Goal: Task Accomplishment & Management: Use online tool/utility

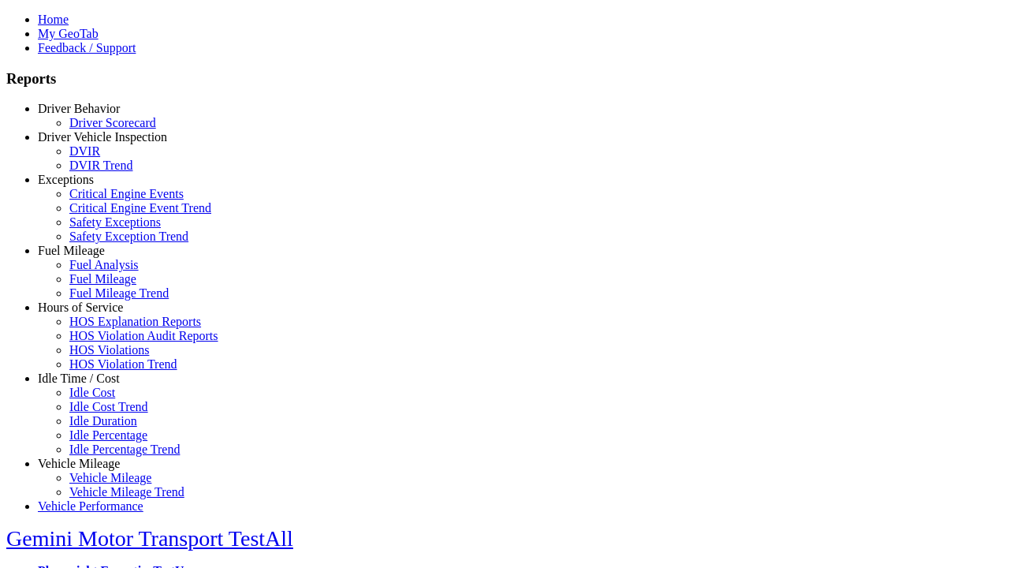
click at [91, 314] on link "Hours of Service" at bounding box center [80, 306] width 85 height 13
click at [103, 328] on link "HOS Explanation Reports" at bounding box center [135, 321] width 132 height 13
type input "**********"
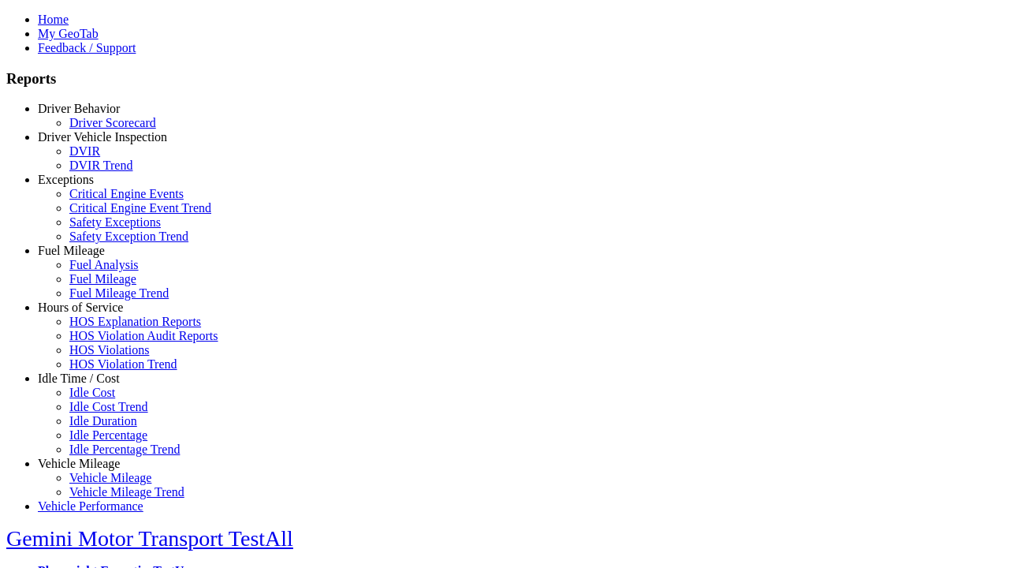
type input "*********"
